Goal: Communication & Community: Answer question/provide support

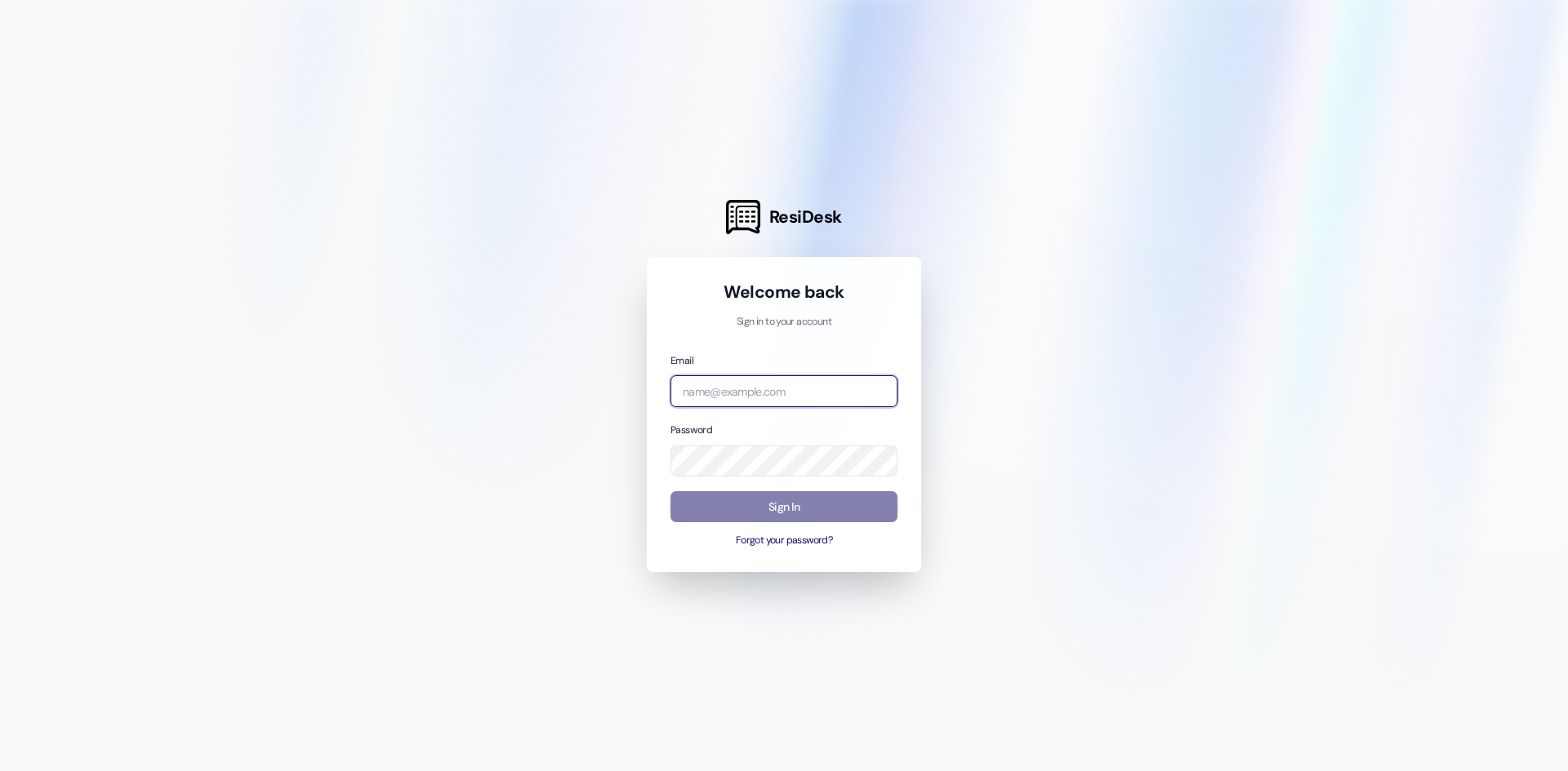
type input "[EMAIL_ADDRESS][DOMAIN_NAME]"
click at [788, 499] on button "Sign In" at bounding box center [783, 507] width 227 height 32
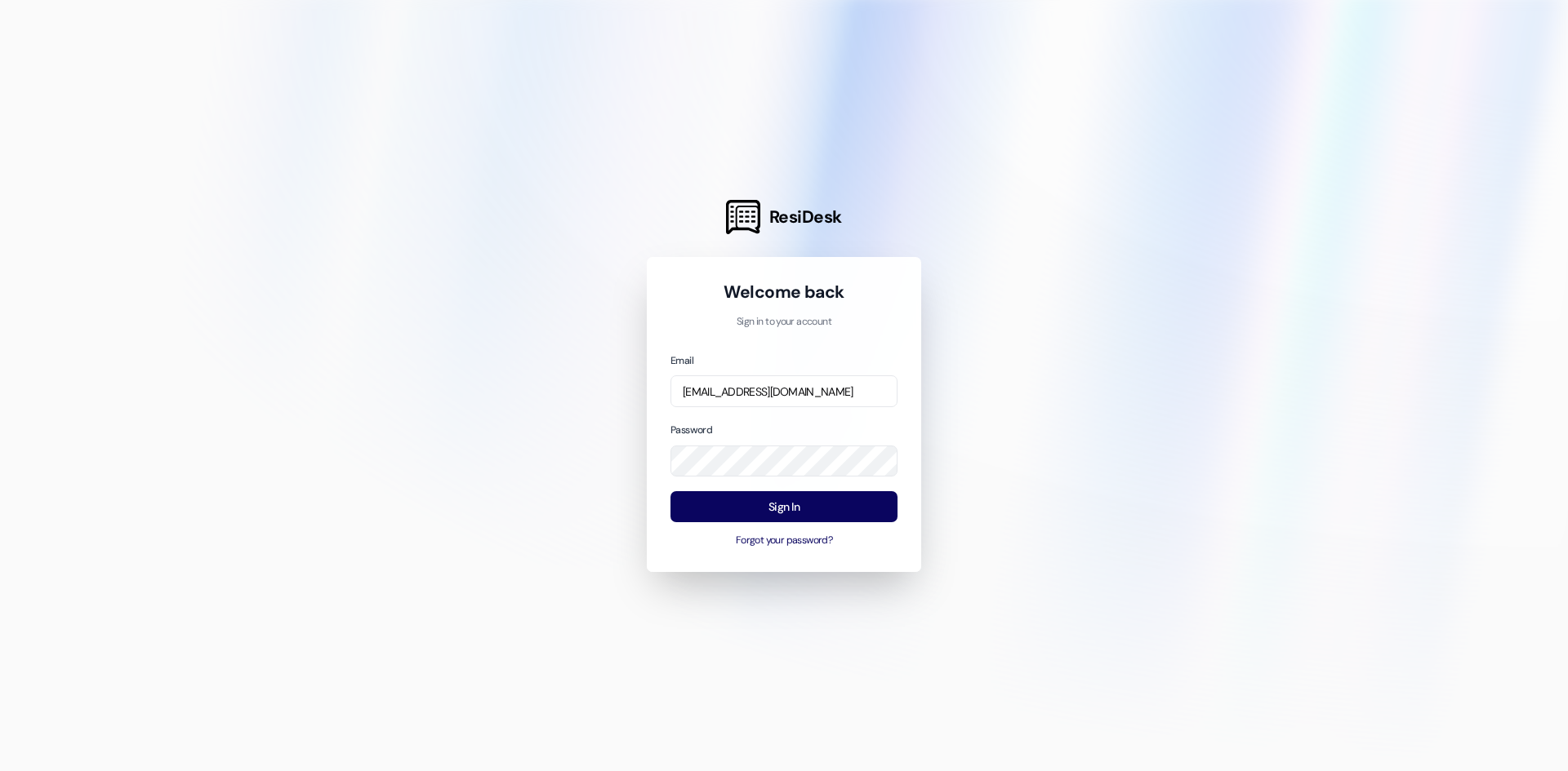
click at [777, 504] on button "Sign In" at bounding box center [783, 507] width 227 height 32
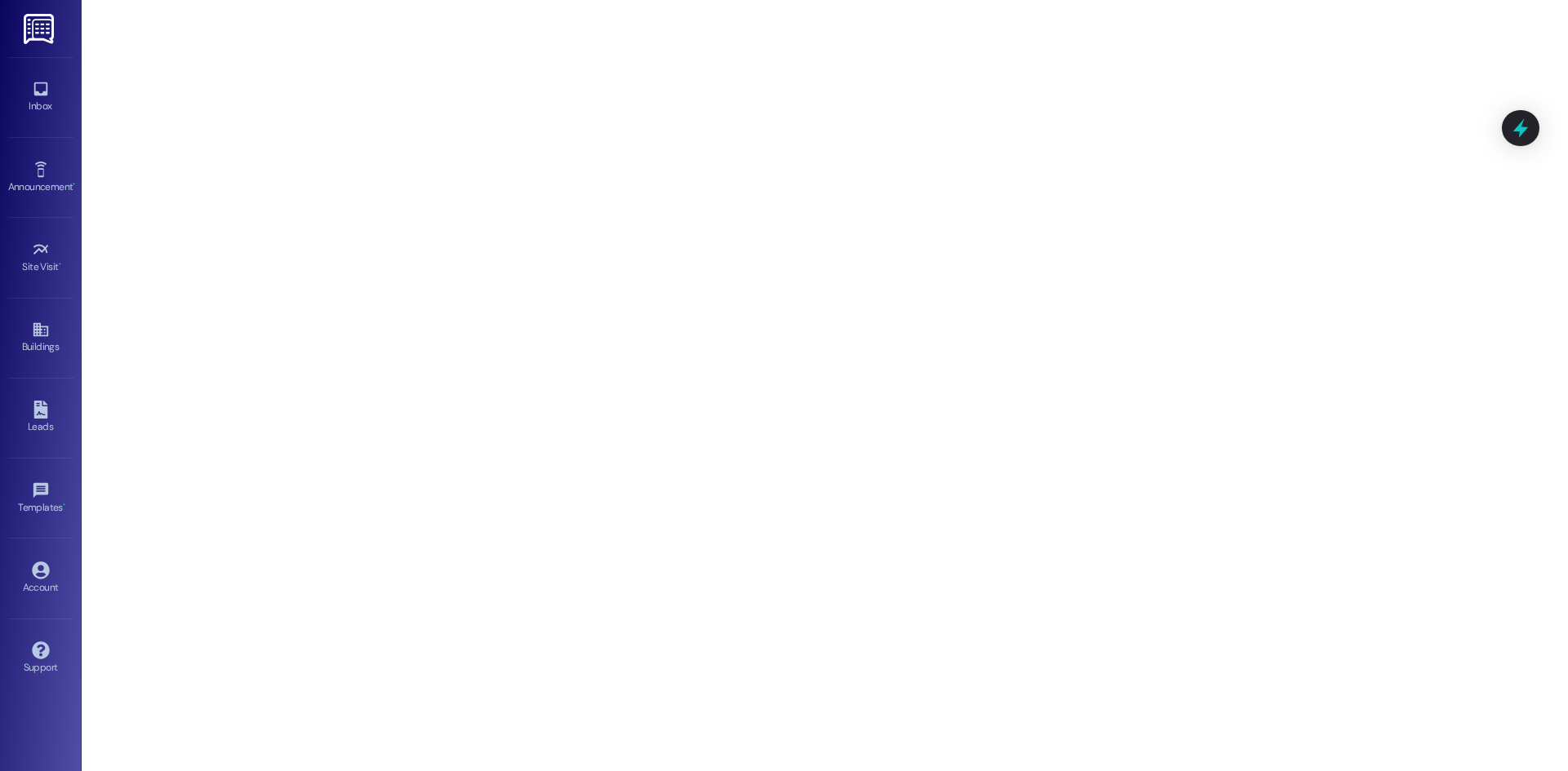
click at [42, 125] on div "Inbox Go to Inbox" at bounding box center [41, 96] width 66 height 80
click at [41, 94] on icon at bounding box center [41, 90] width 14 height 13
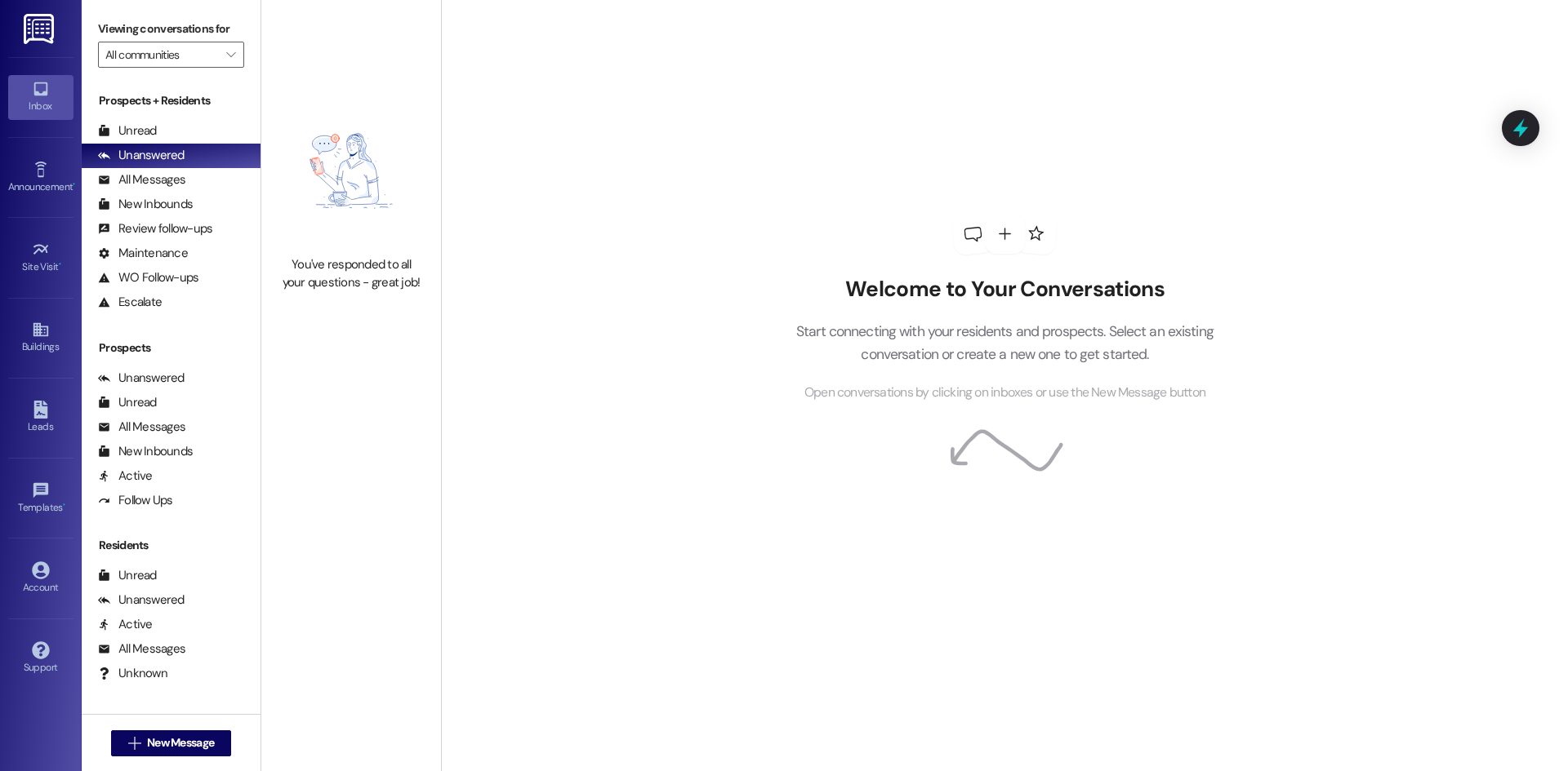
click at [163, 187] on div "All Messages" at bounding box center [142, 180] width 88 height 17
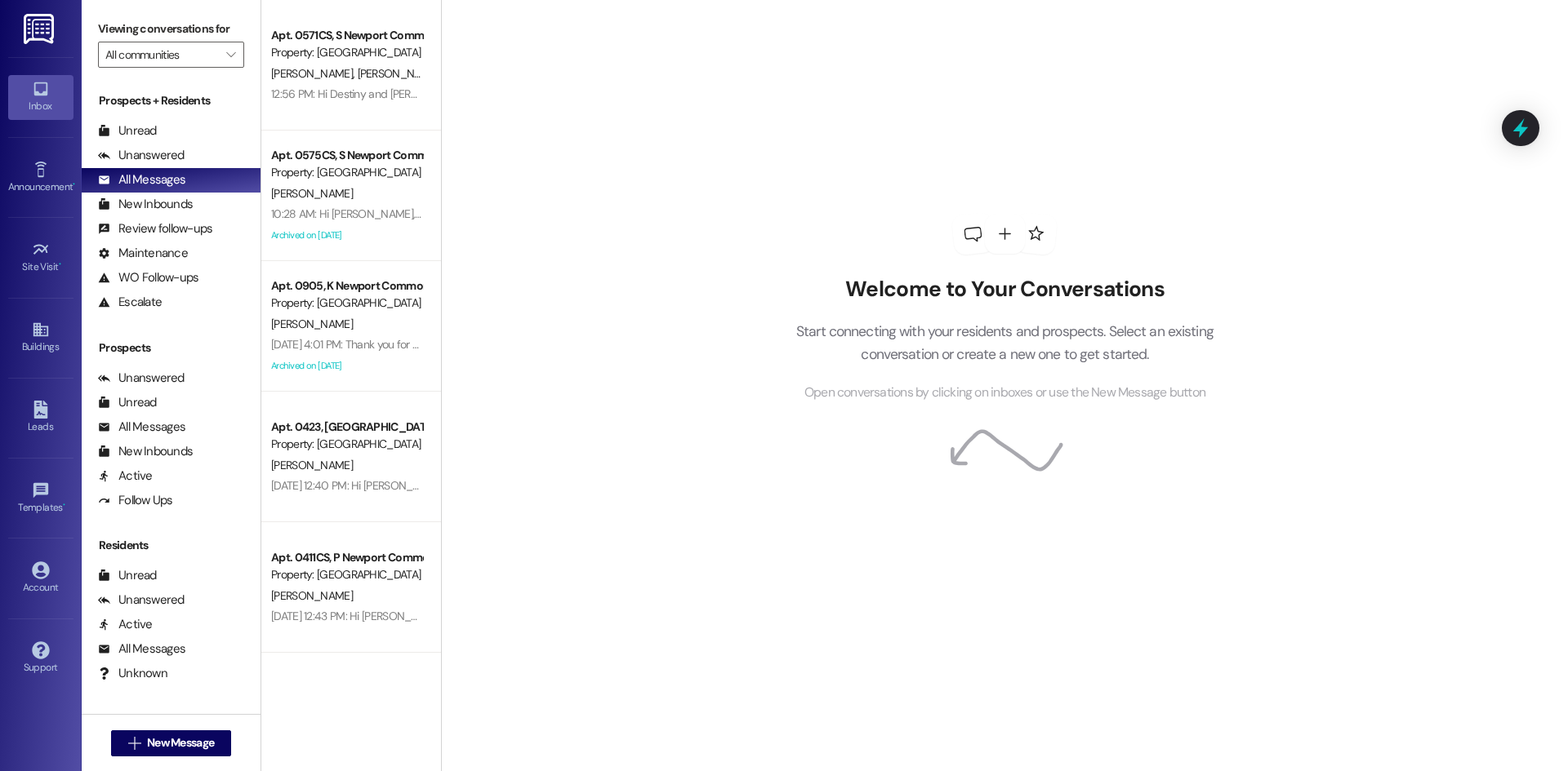
click at [381, 173] on div "Property: [GEOGRAPHIC_DATA]" at bounding box center [346, 173] width 151 height 17
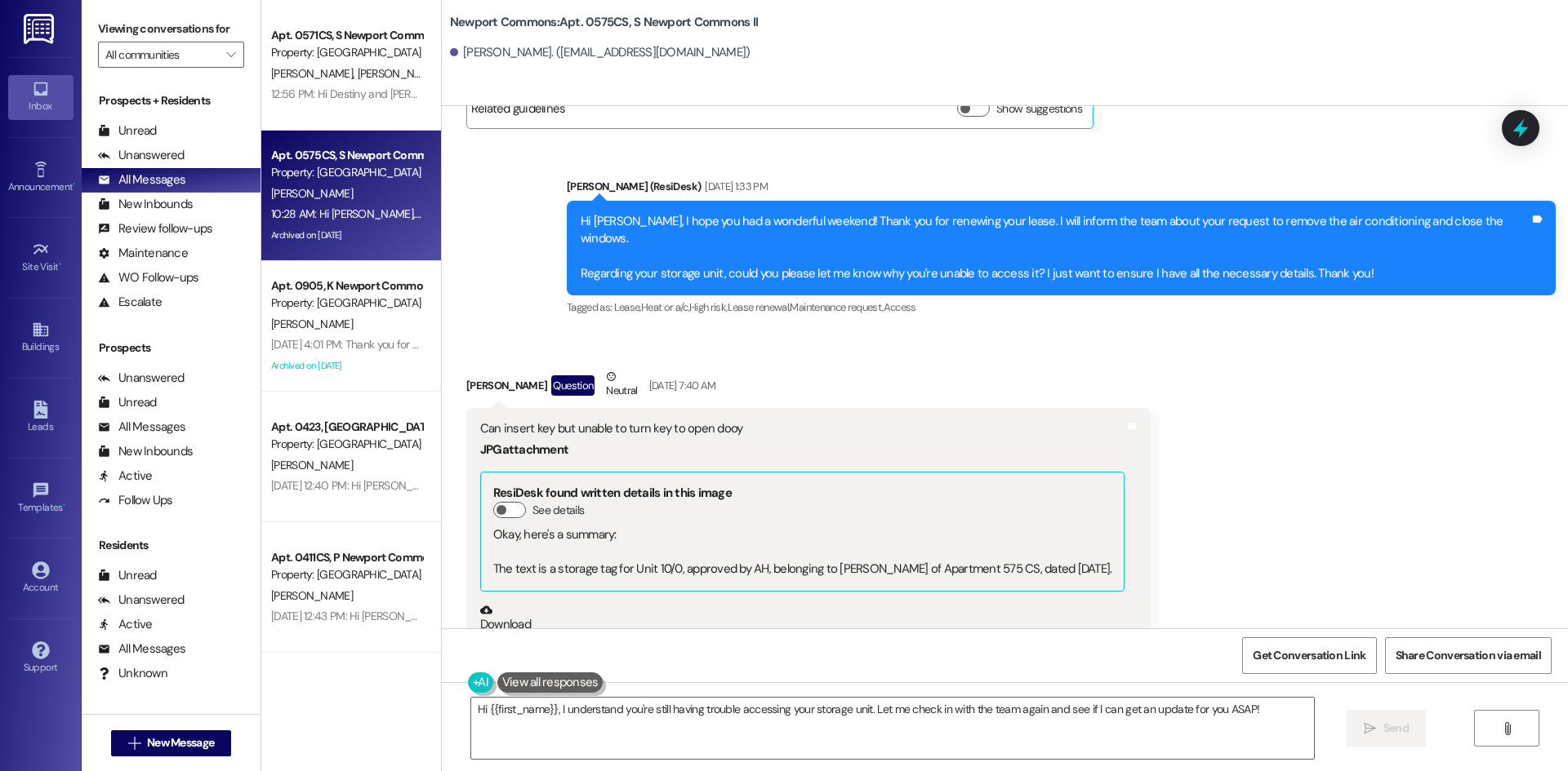
scroll to position [25265, 0]
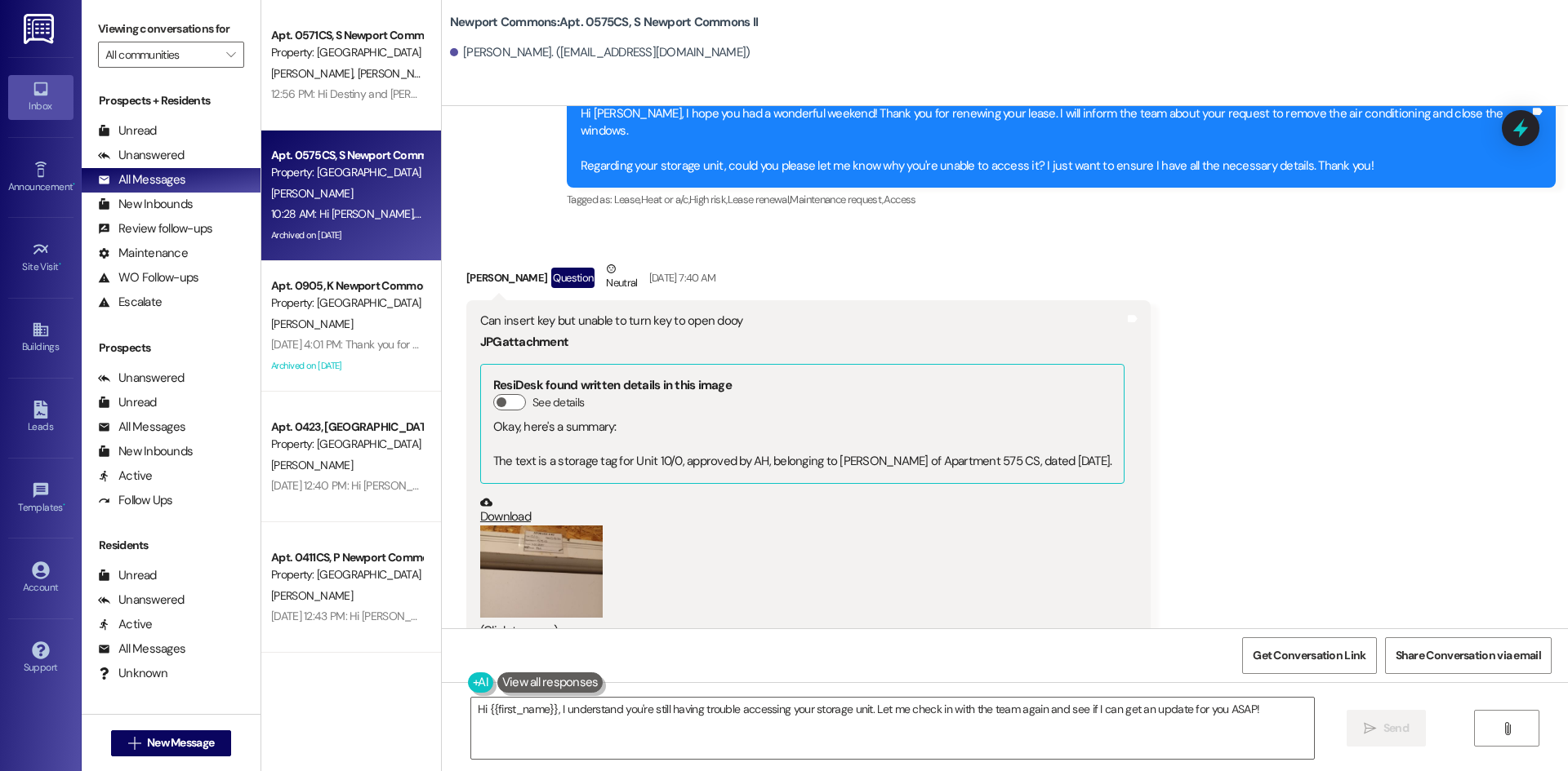
click at [487, 525] on button "Zoom image" at bounding box center [541, 572] width 122 height 93
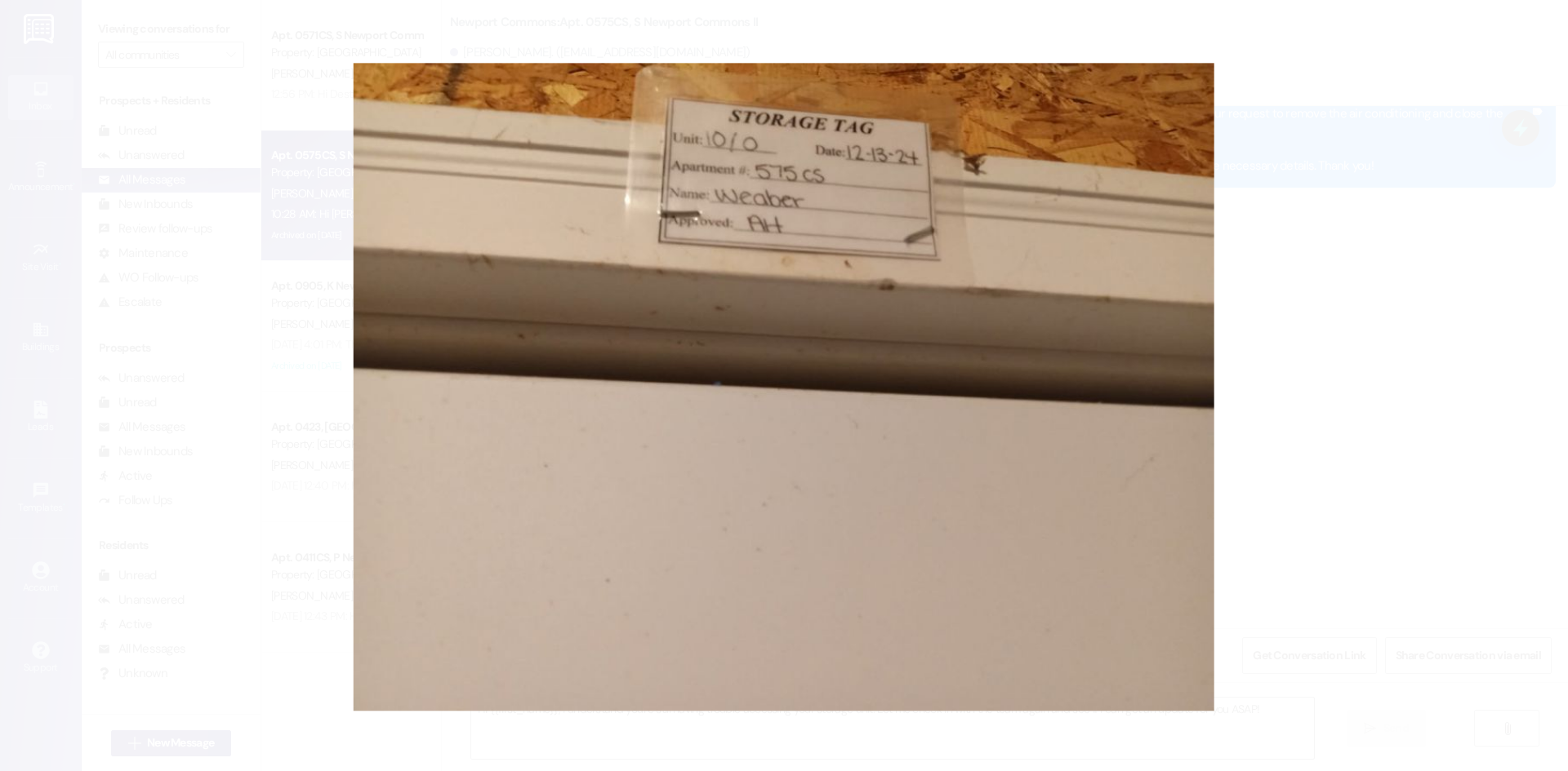
click at [1350, 435] on button "Unzoom image" at bounding box center [784, 386] width 1568 height 771
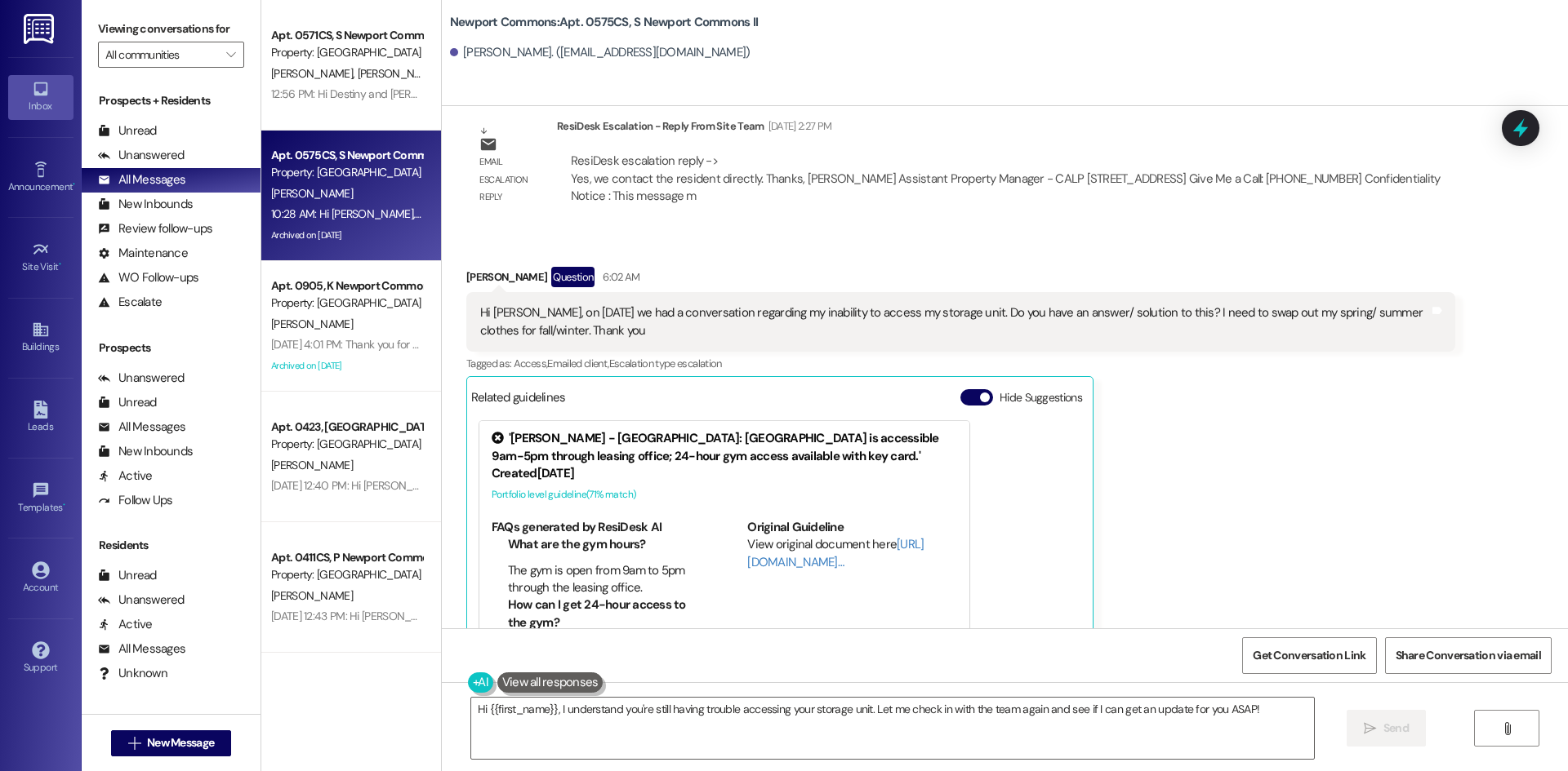
scroll to position [26897, 0]
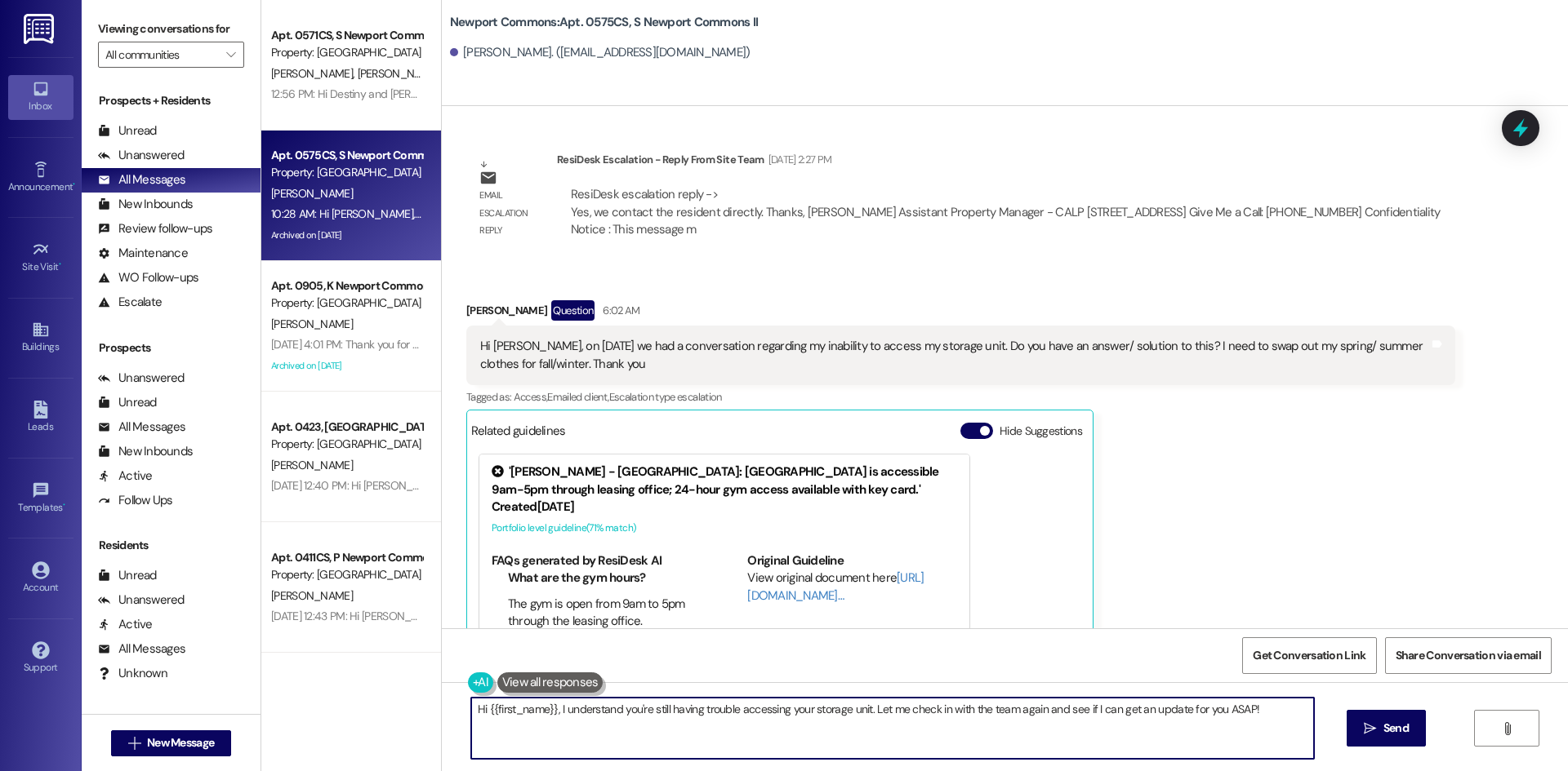
drag, startPoint x: 1261, startPoint y: 709, endPoint x: 547, endPoint y: 702, distance: 714.0
click at [472, 709] on textarea "Hi {{first_name}}, I understand you're still having trouble accessing your stor…" at bounding box center [893, 729] width 843 height 62
type textarea "Hi [PERSON_NAME], so, you have been able to previously gain access to this stor…"
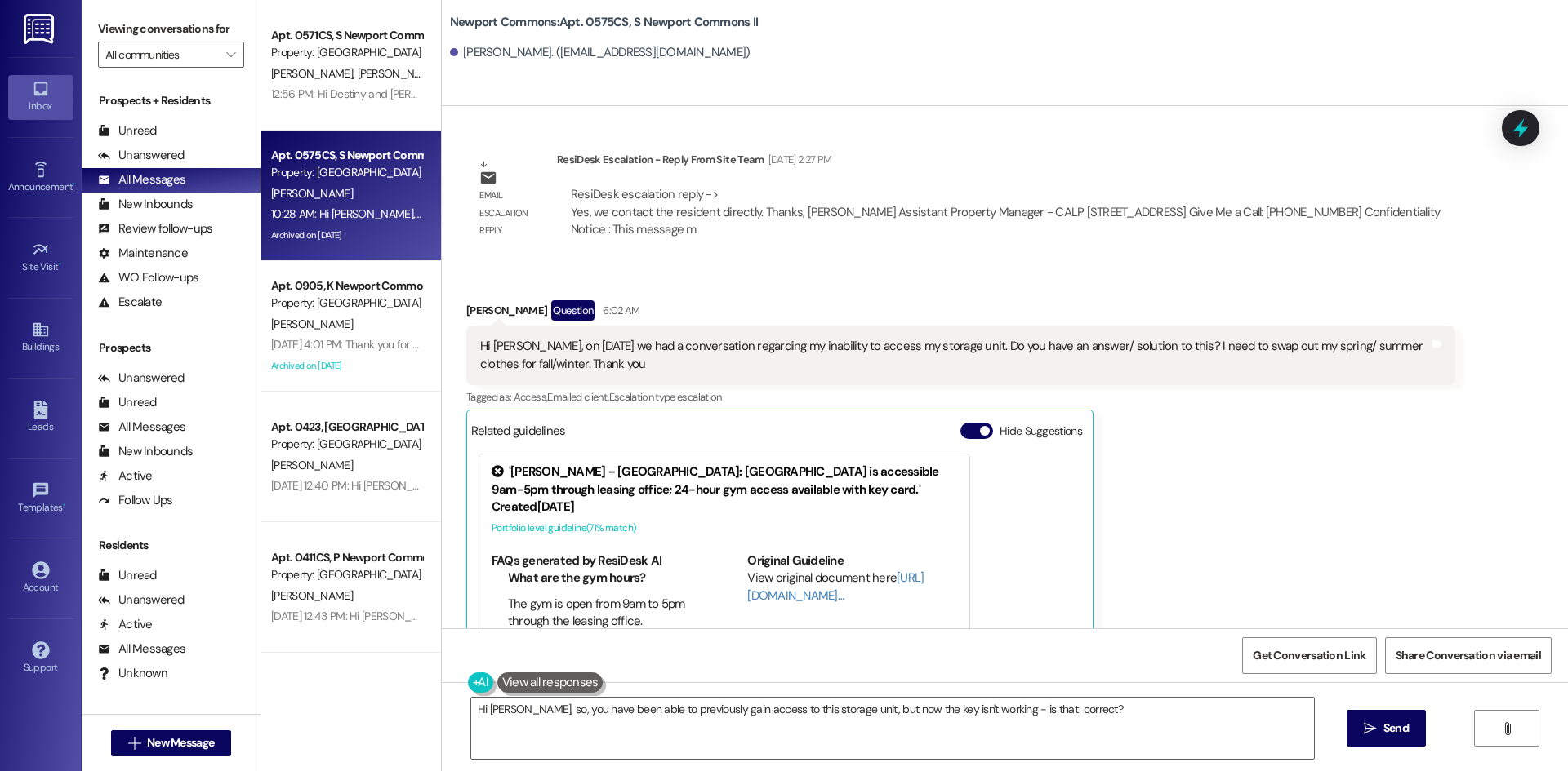
click at [1374, 718] on button " Send" at bounding box center [1386, 729] width 79 height 37
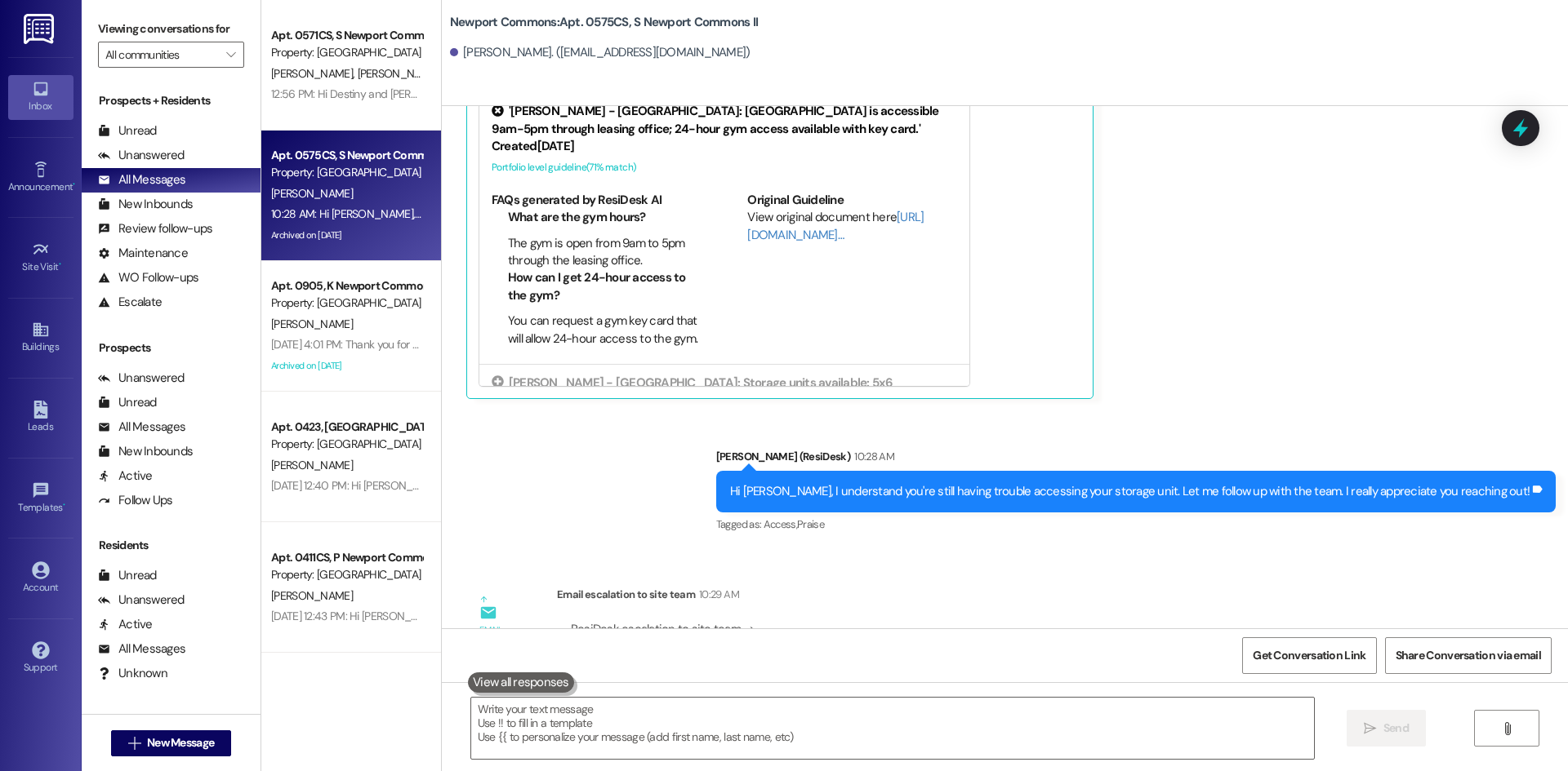
scroll to position [27337, 0]
